Goal: Information Seeking & Learning: Learn about a topic

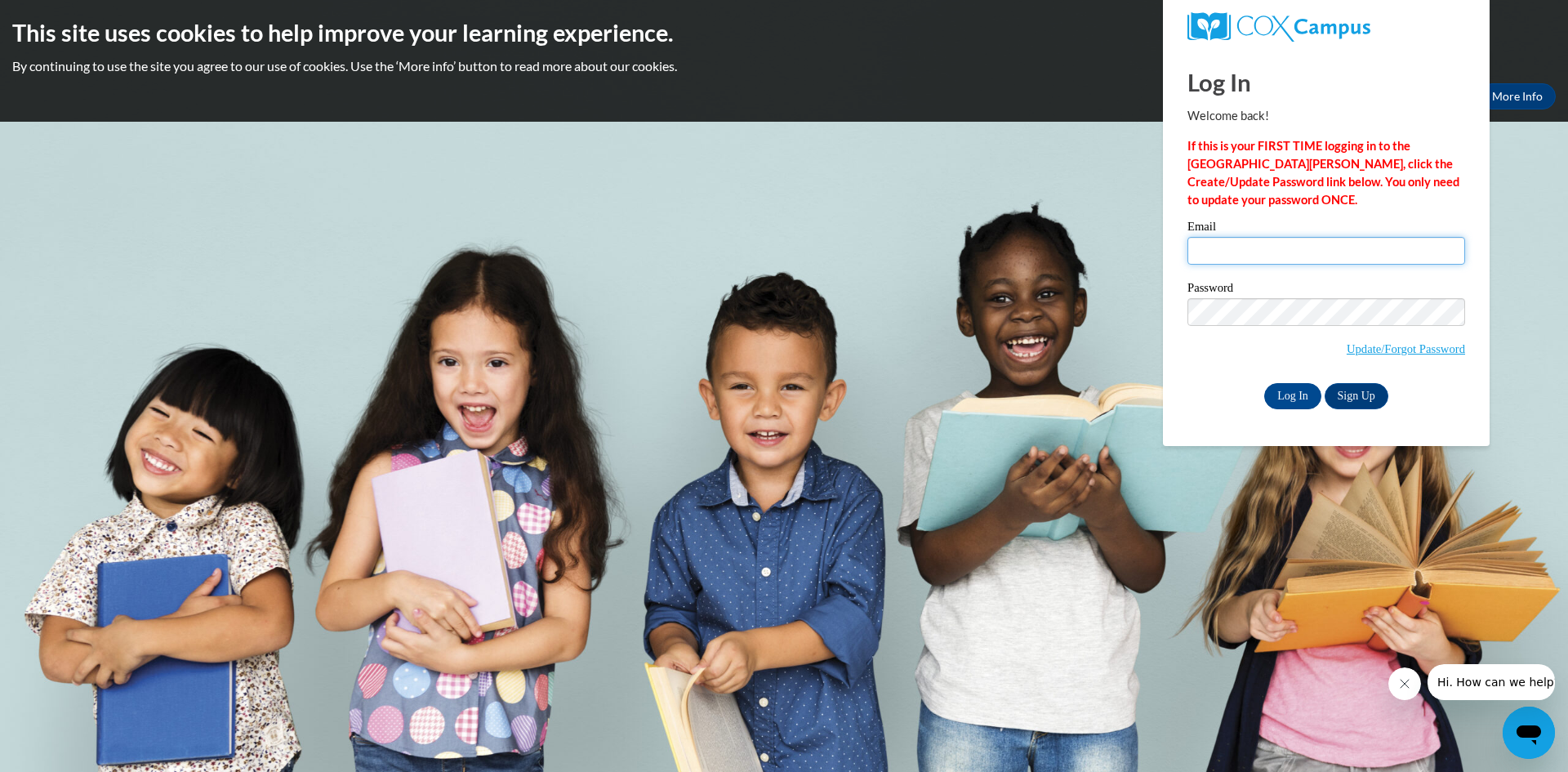
click at [1213, 249] on input "Email" at bounding box center [1326, 251] width 278 height 28
type input "kedrannaf07@gmail.com"
click at [1265, 383] on input "Log In" at bounding box center [1294, 396] width 57 height 26
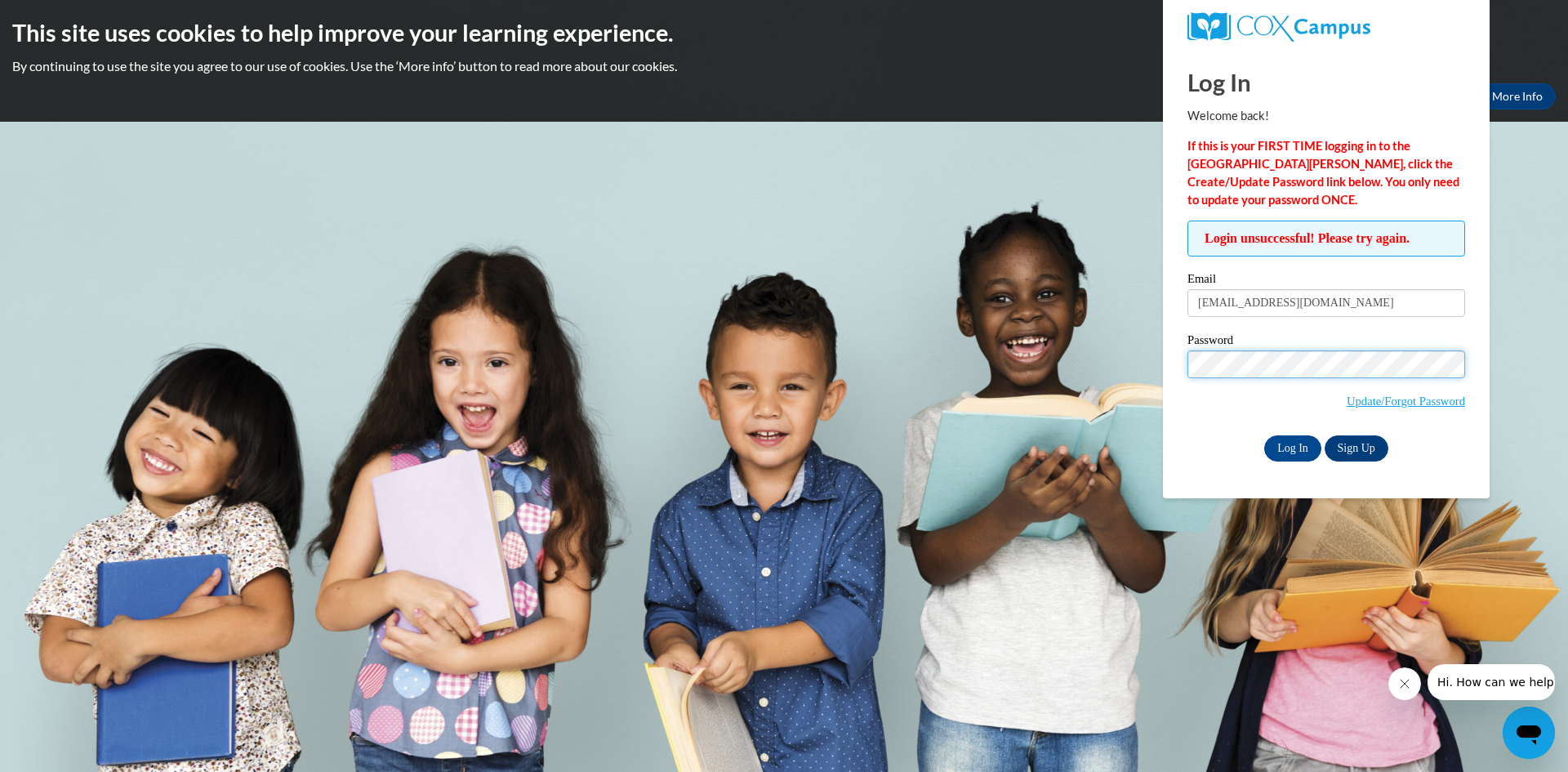
click at [1265, 436] on input "Log In" at bounding box center [1294, 449] width 57 height 26
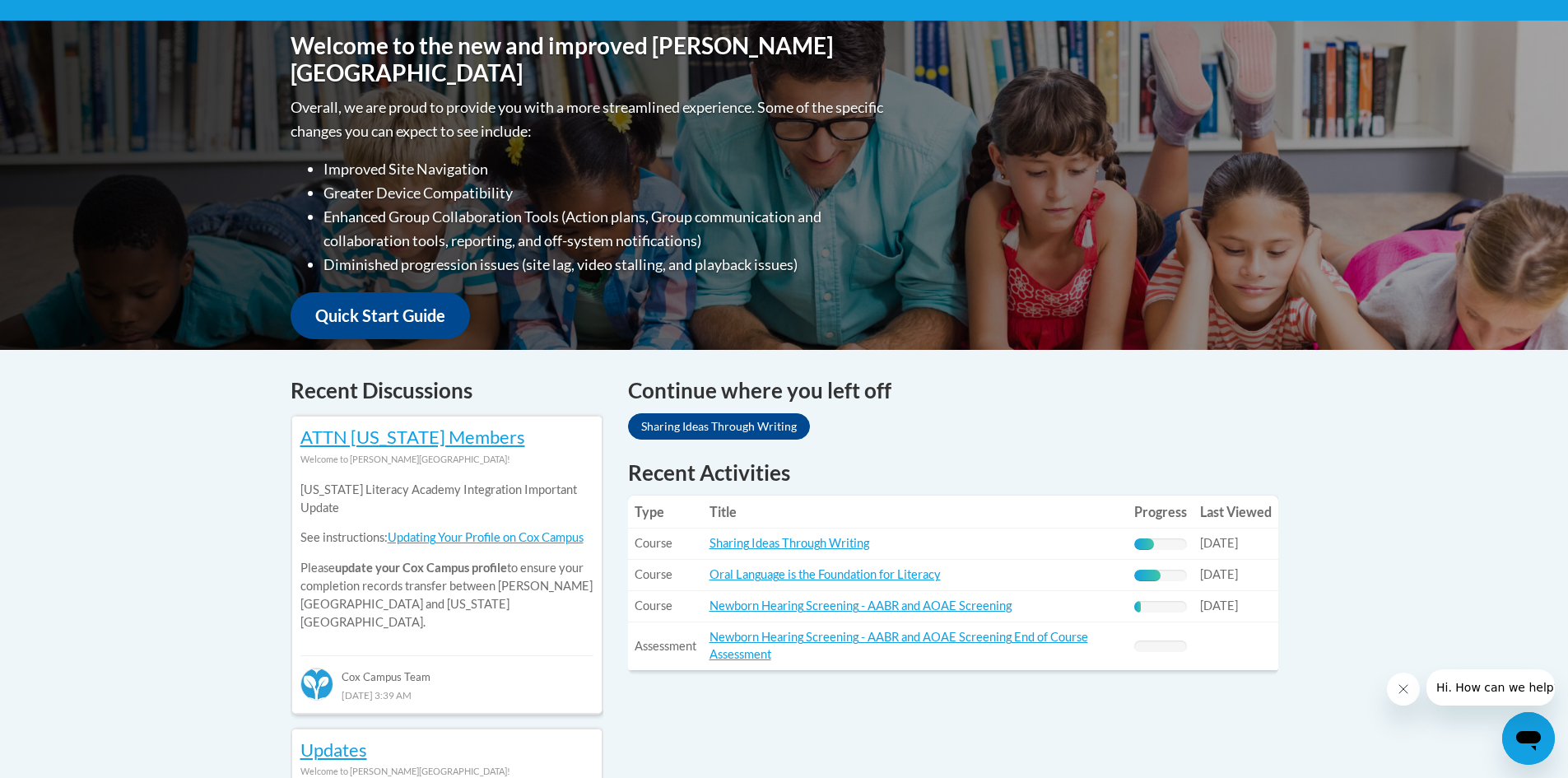
scroll to position [412, 0]
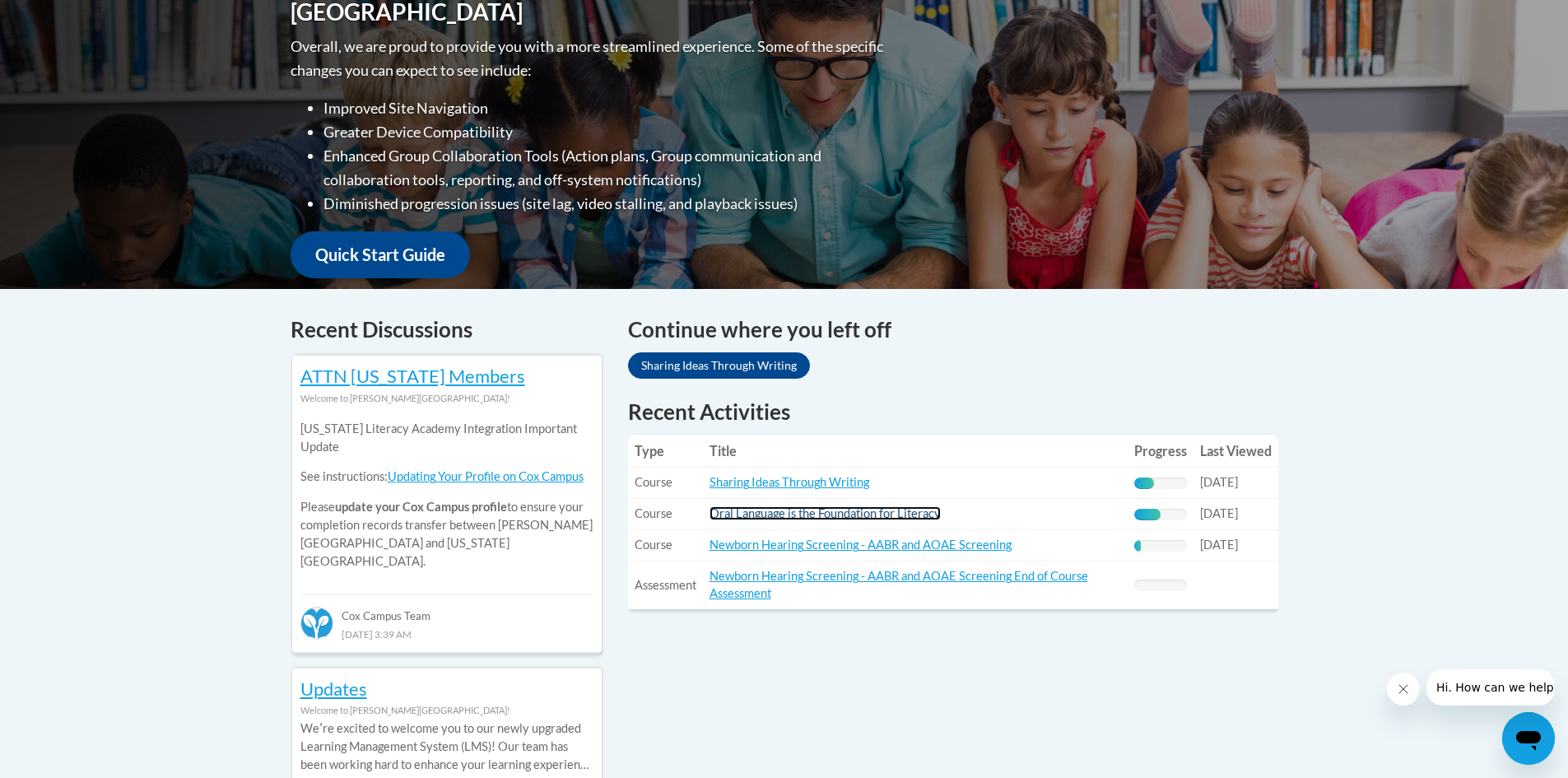
click at [881, 512] on link "Oral Language is the Foundation for Literacy" at bounding box center [824, 514] width 231 height 14
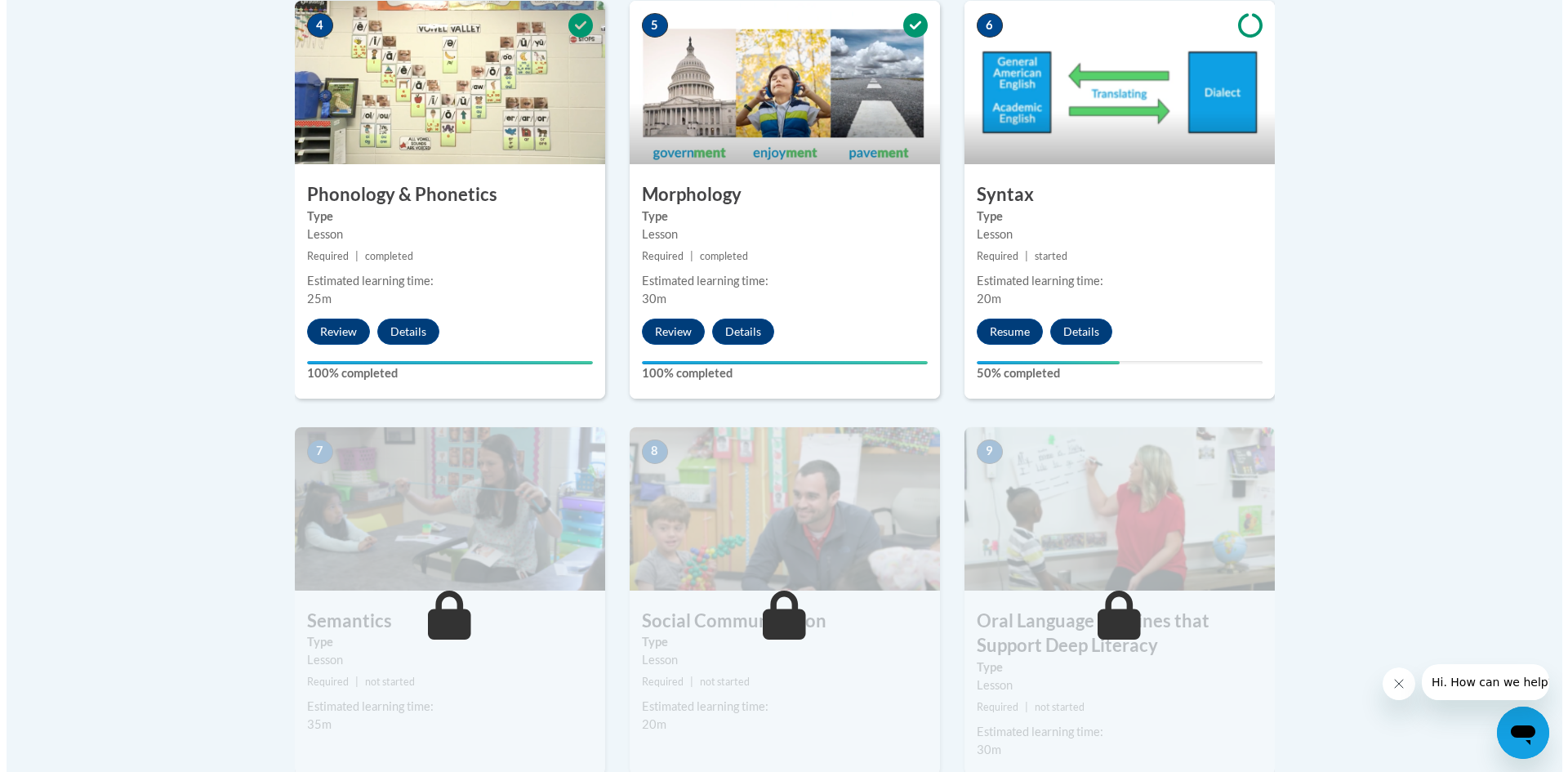
scroll to position [1062, 0]
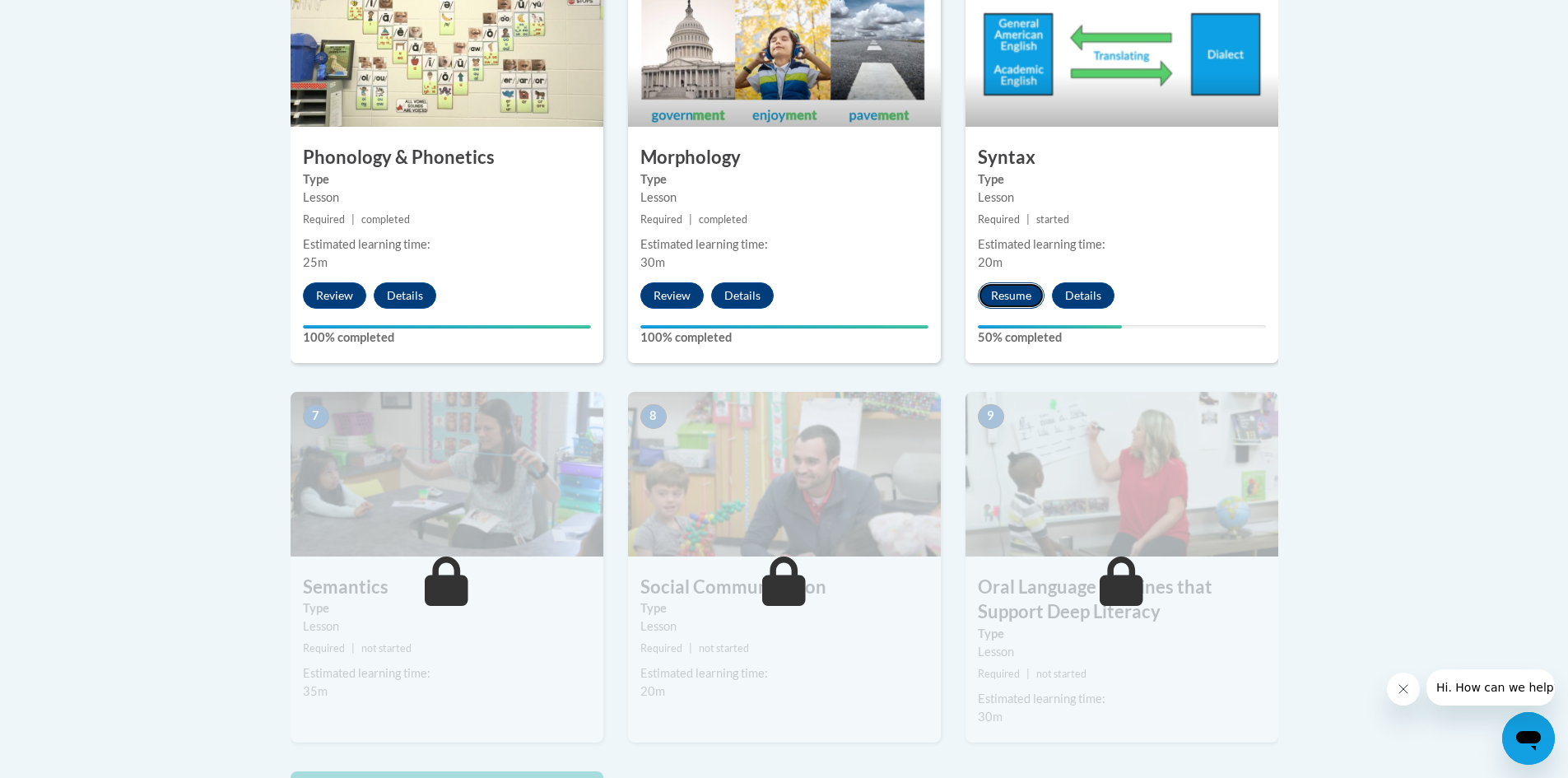
click at [1011, 297] on button "Resume" at bounding box center [1011, 296] width 67 height 26
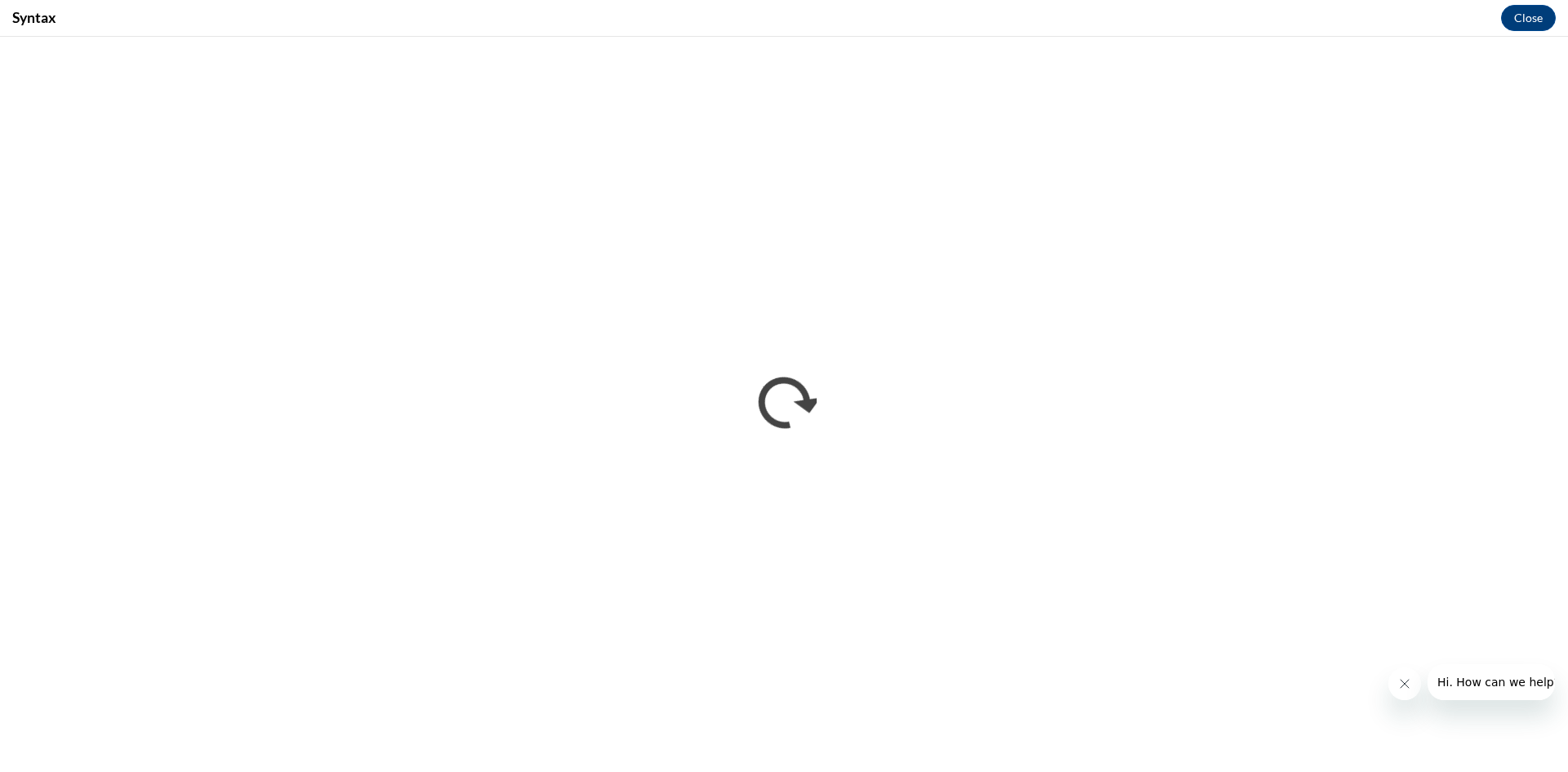
scroll to position [0, 0]
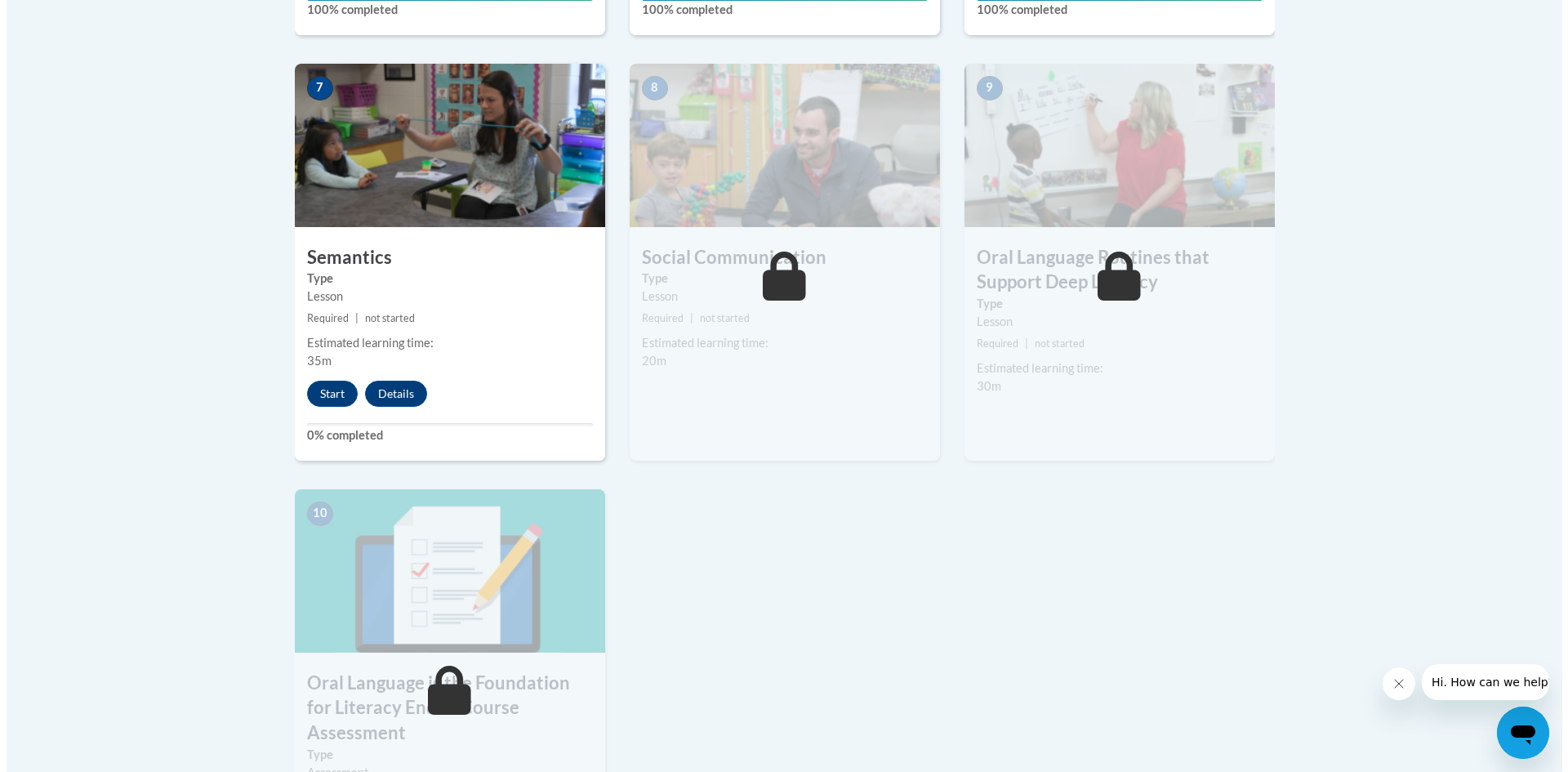
scroll to position [1389, 0]
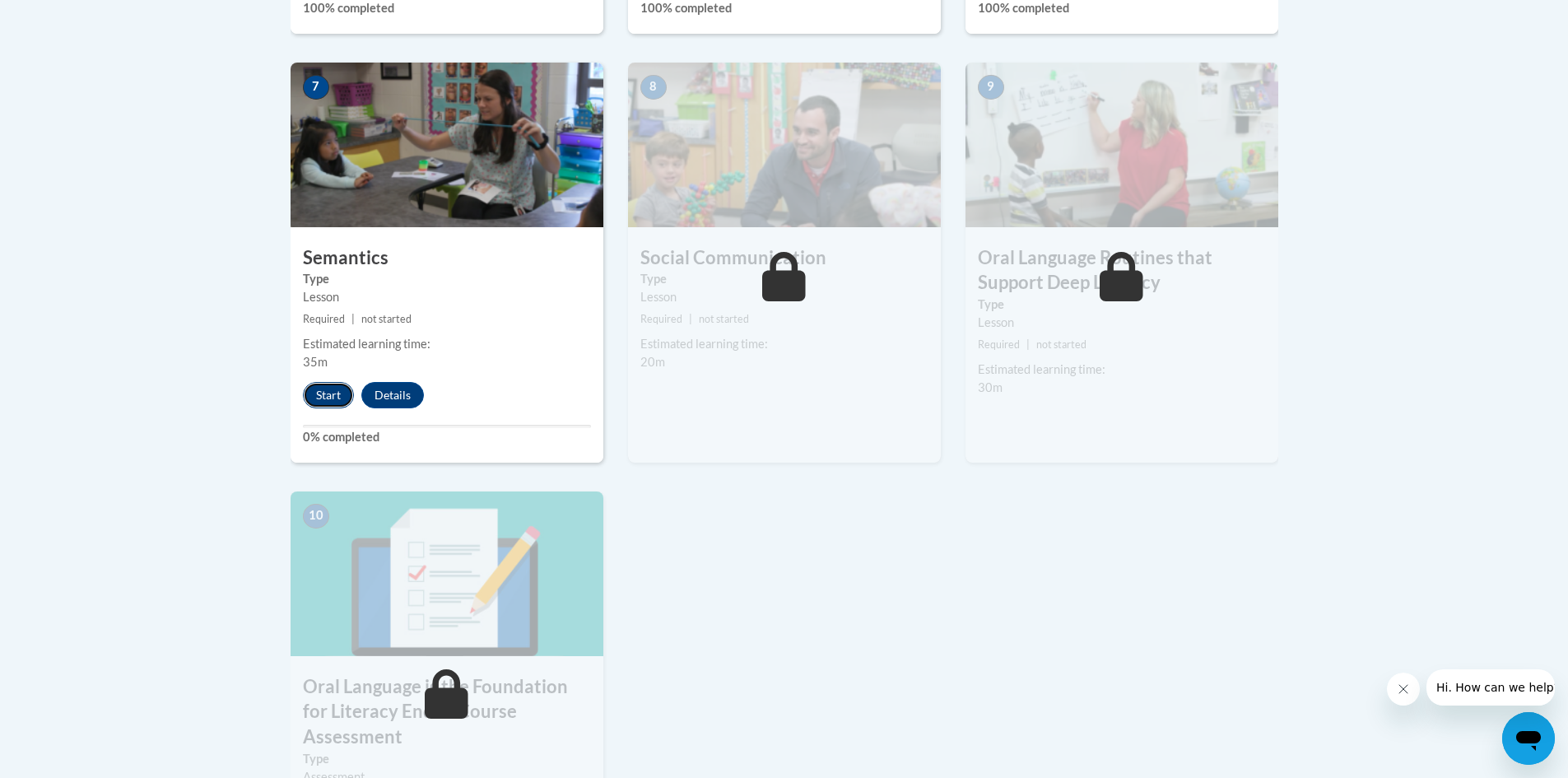
click at [323, 393] on button "Start" at bounding box center [328, 395] width 51 height 26
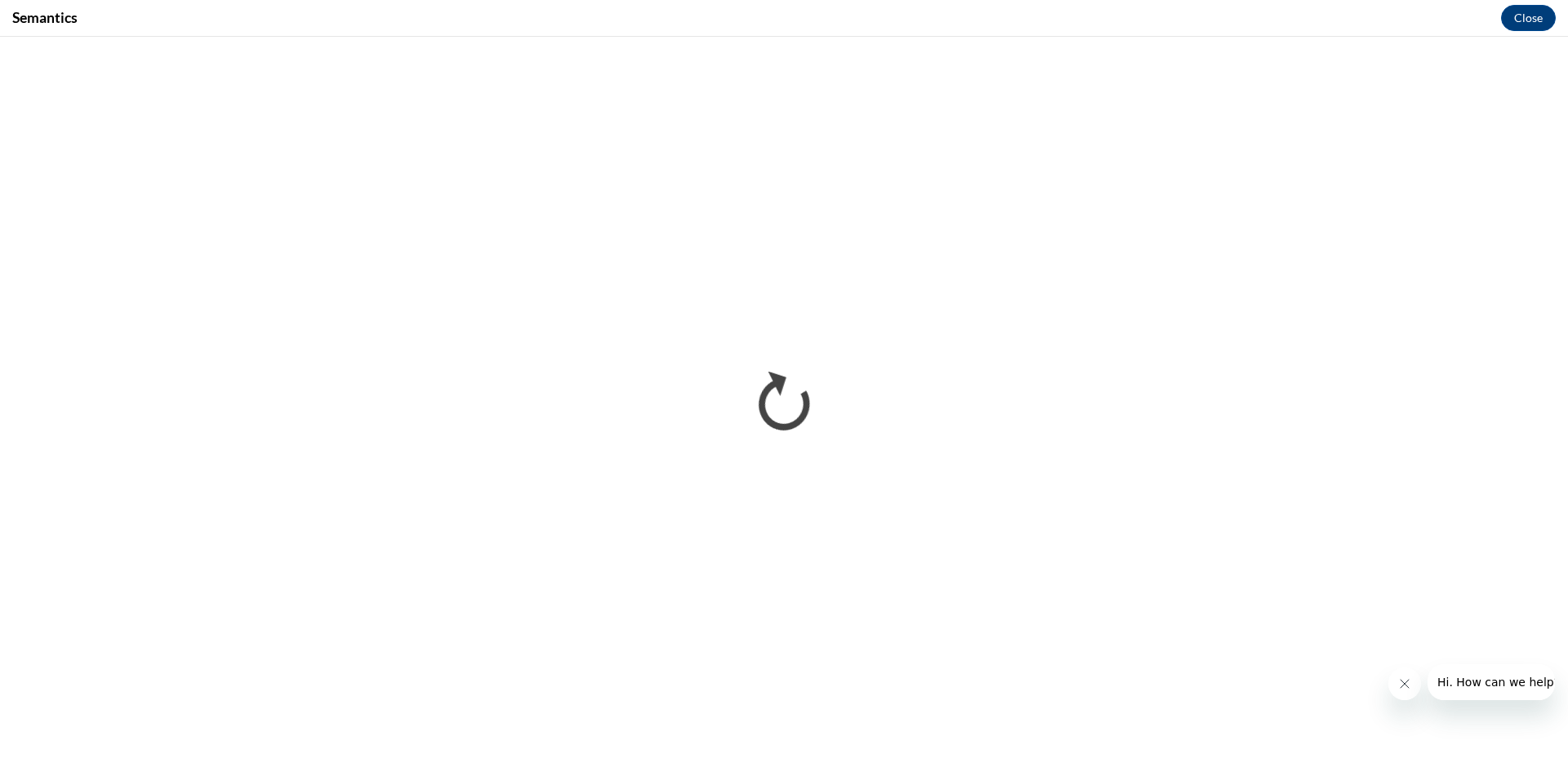
scroll to position [0, 0]
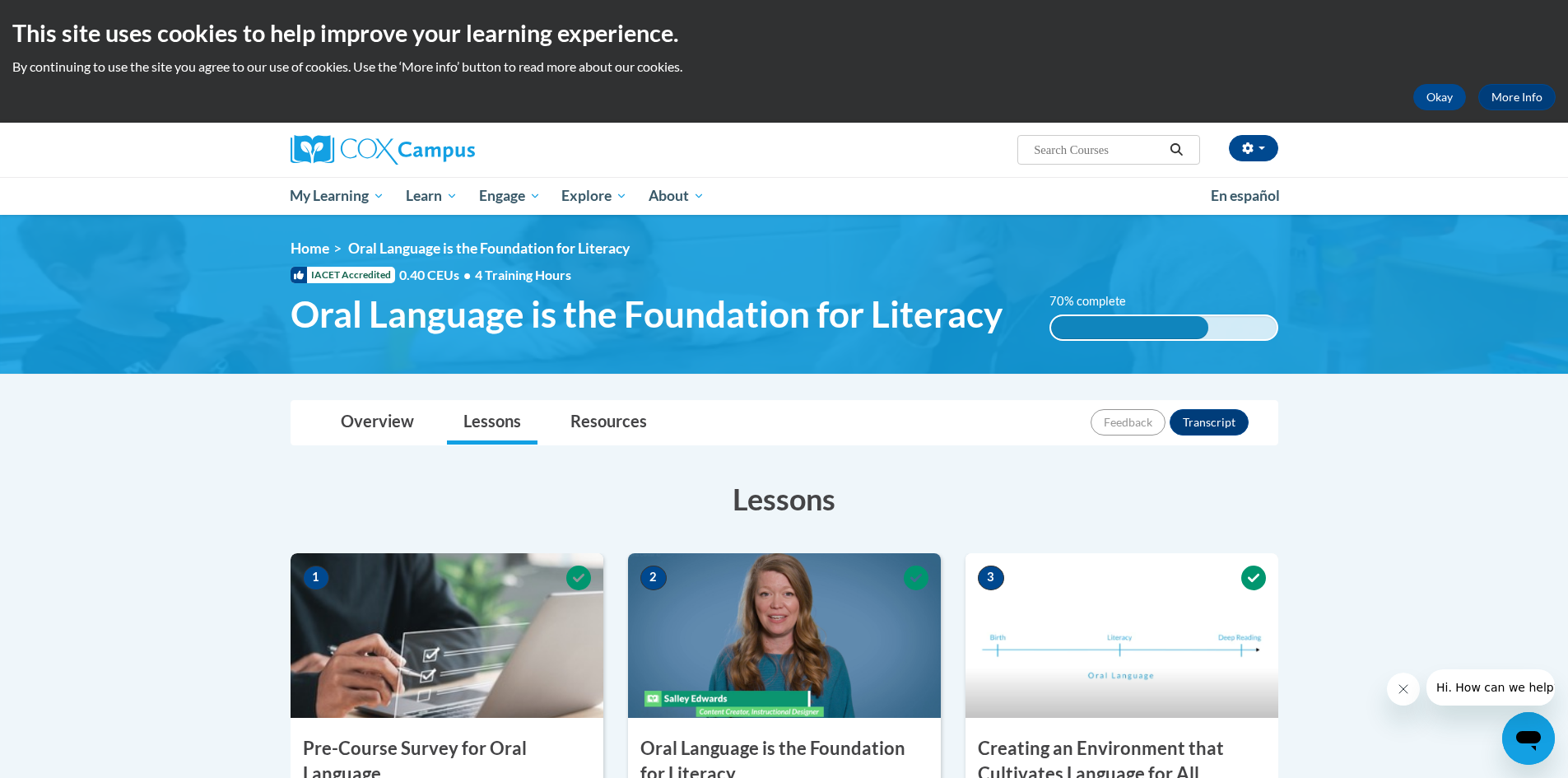
click at [1507, 371] on img at bounding box center [784, 294] width 1568 height 159
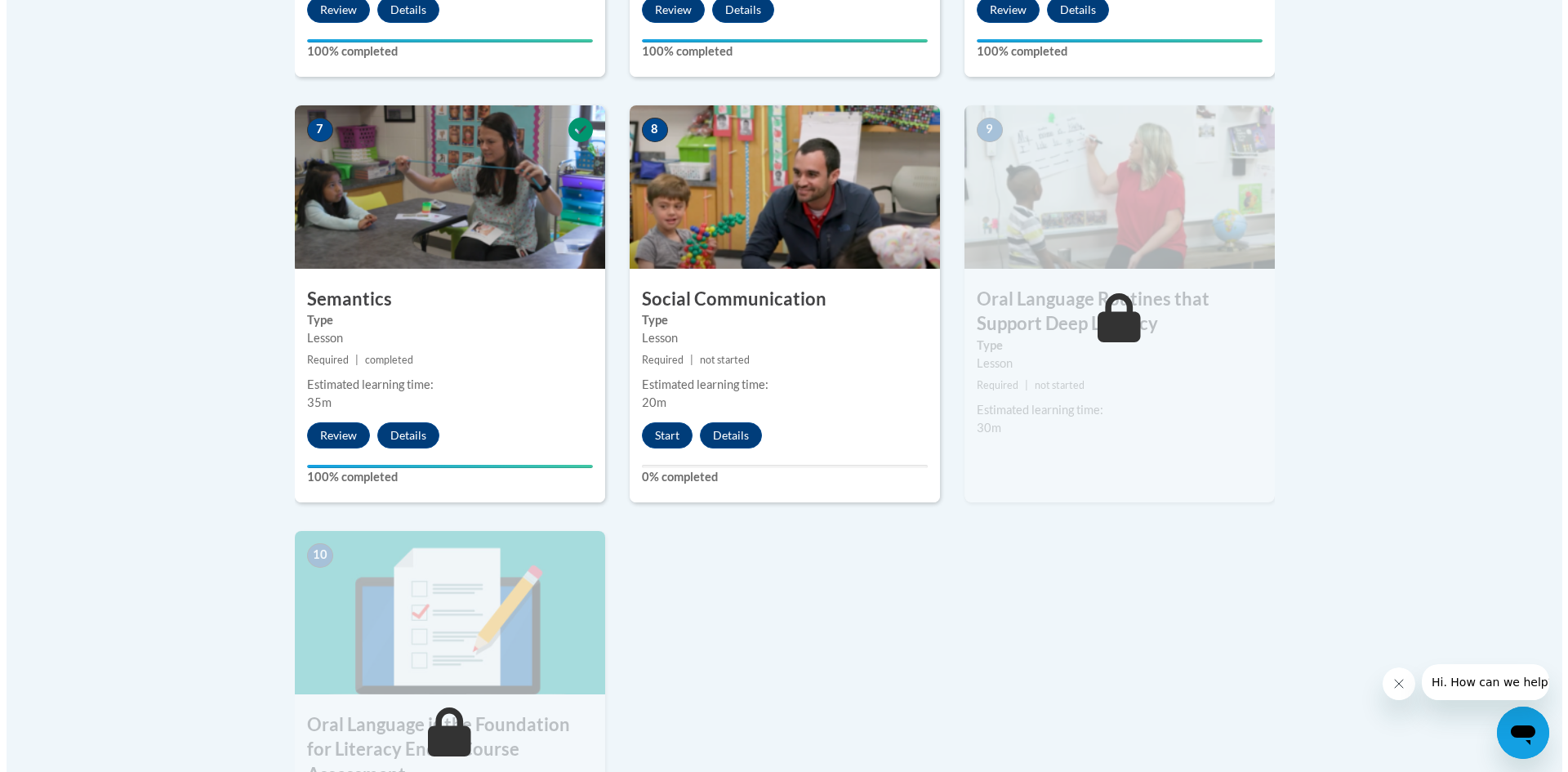
scroll to position [1553, 0]
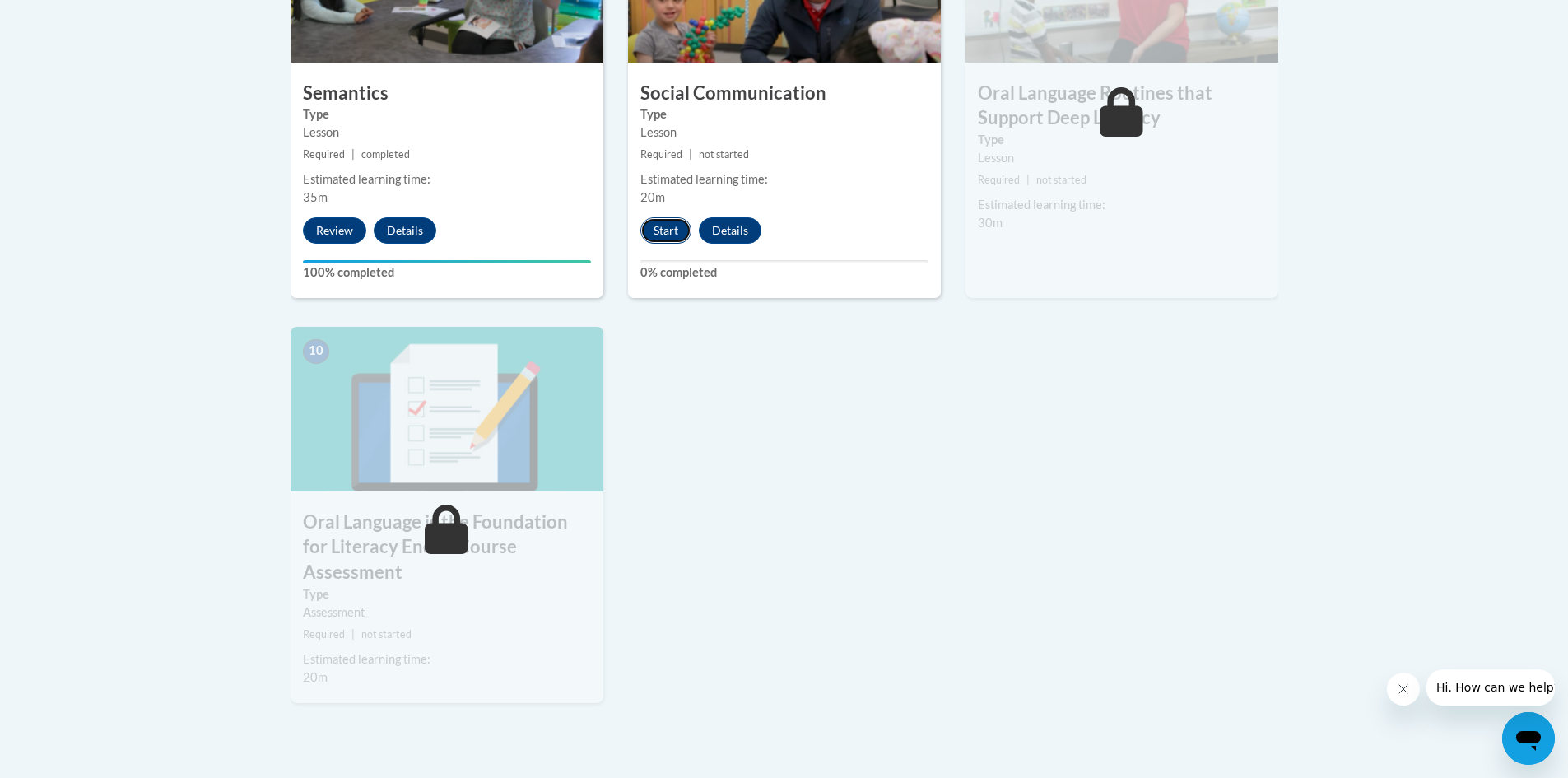
click at [667, 236] on button "Start" at bounding box center [666, 231] width 51 height 26
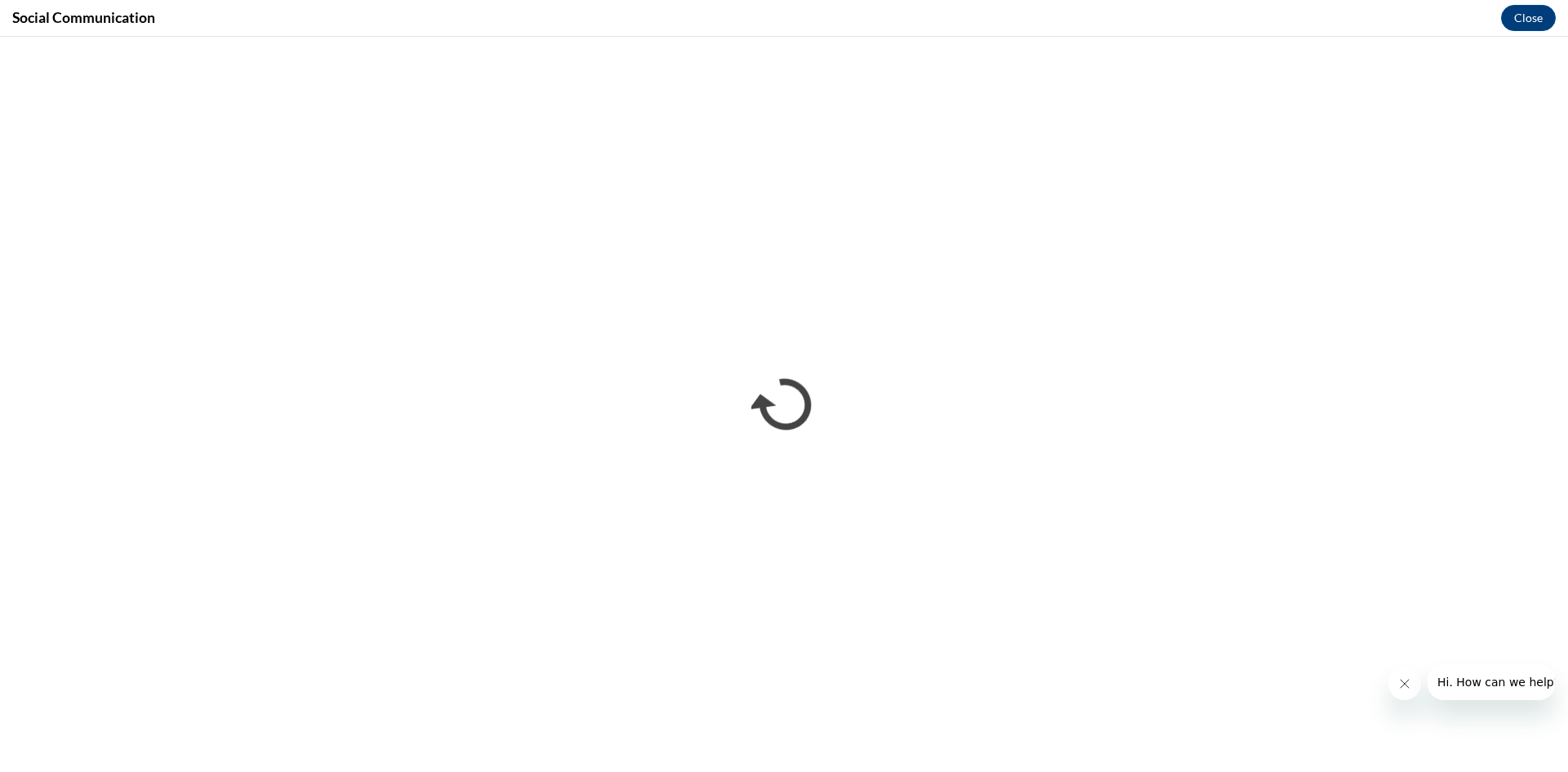
scroll to position [0, 0]
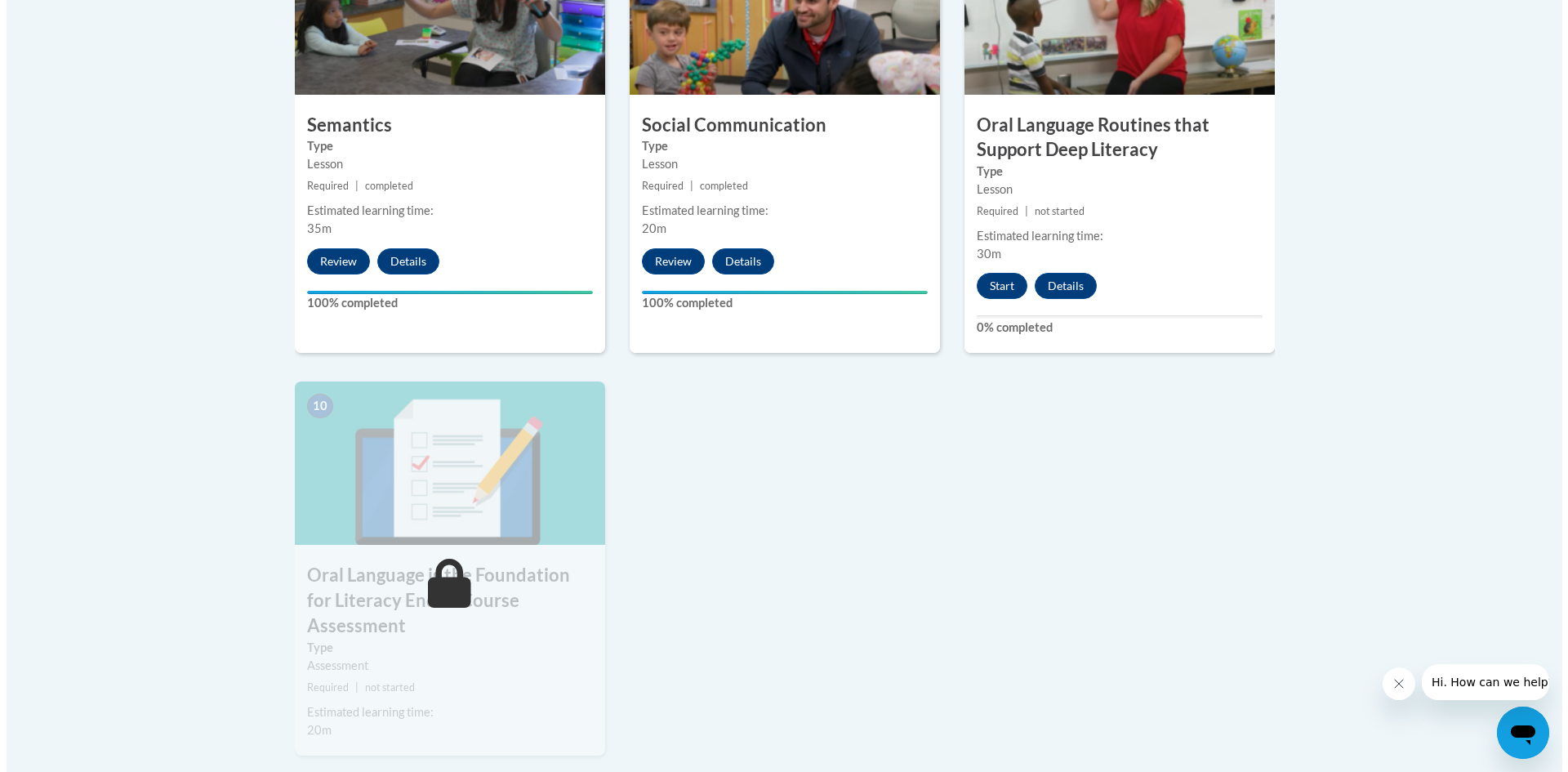
scroll to position [1553, 0]
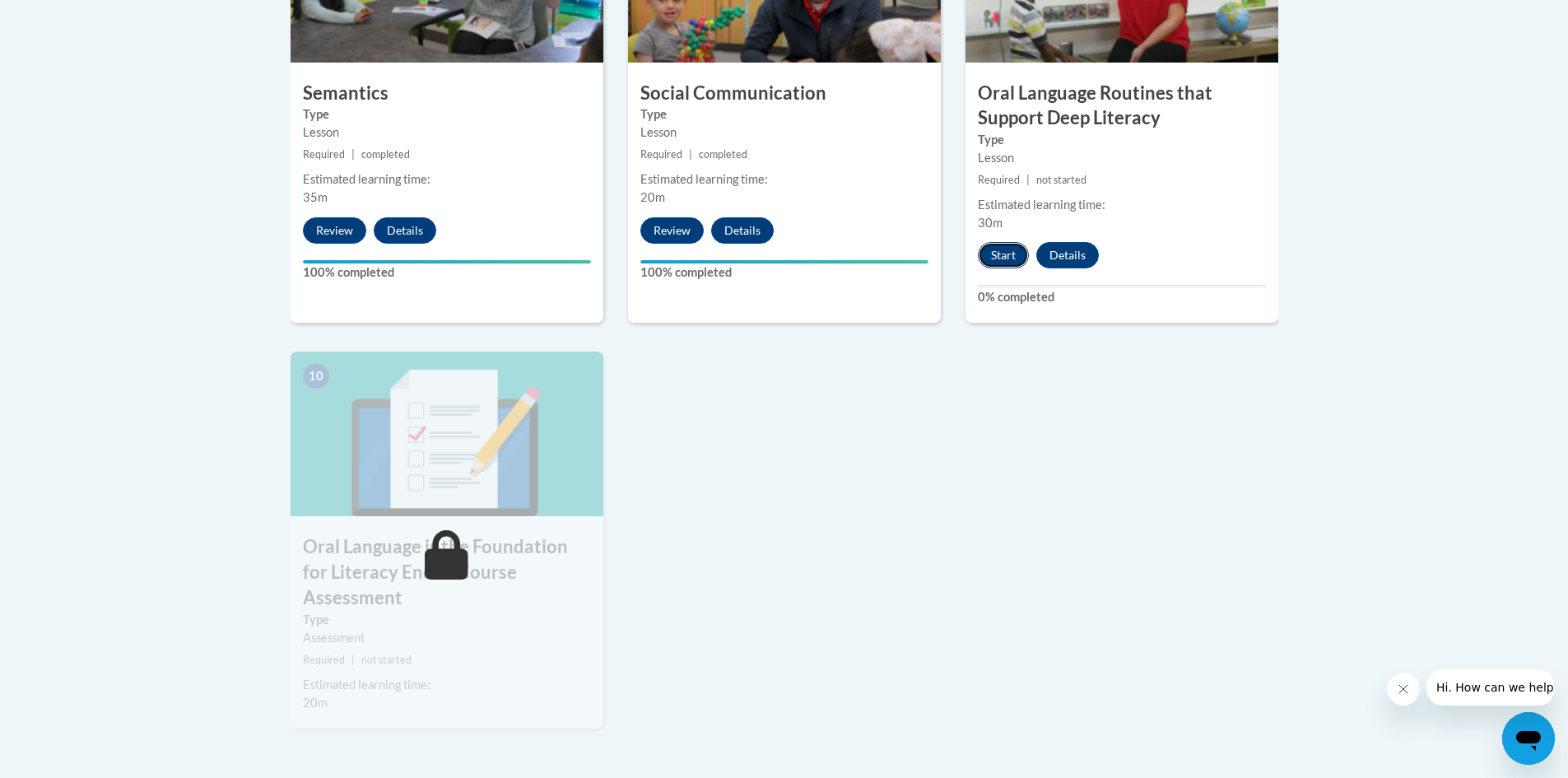
click at [991, 250] on button "Start" at bounding box center [1003, 256] width 51 height 26
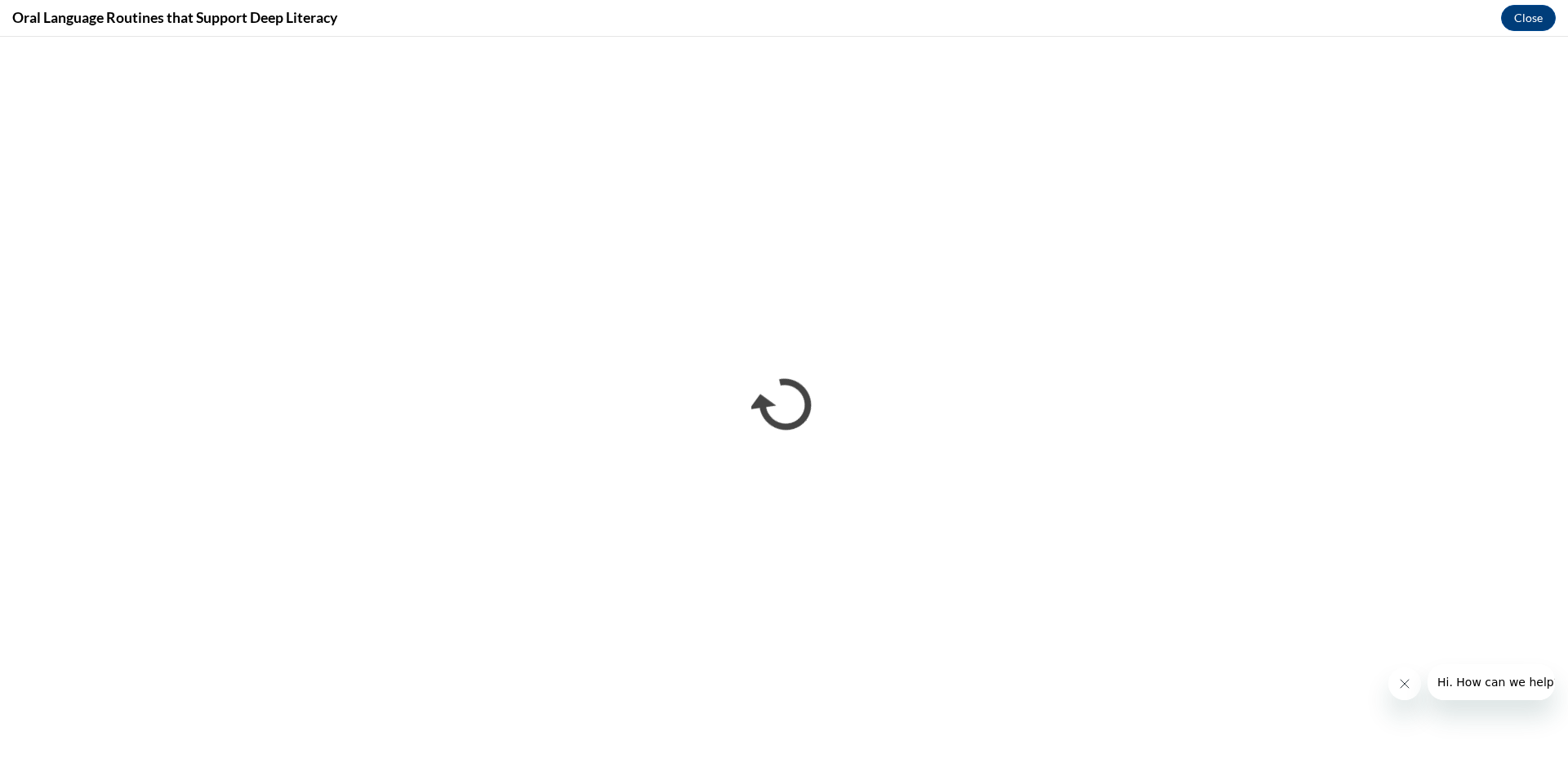
scroll to position [0, 0]
